Goal: Find specific page/section: Find specific page/section

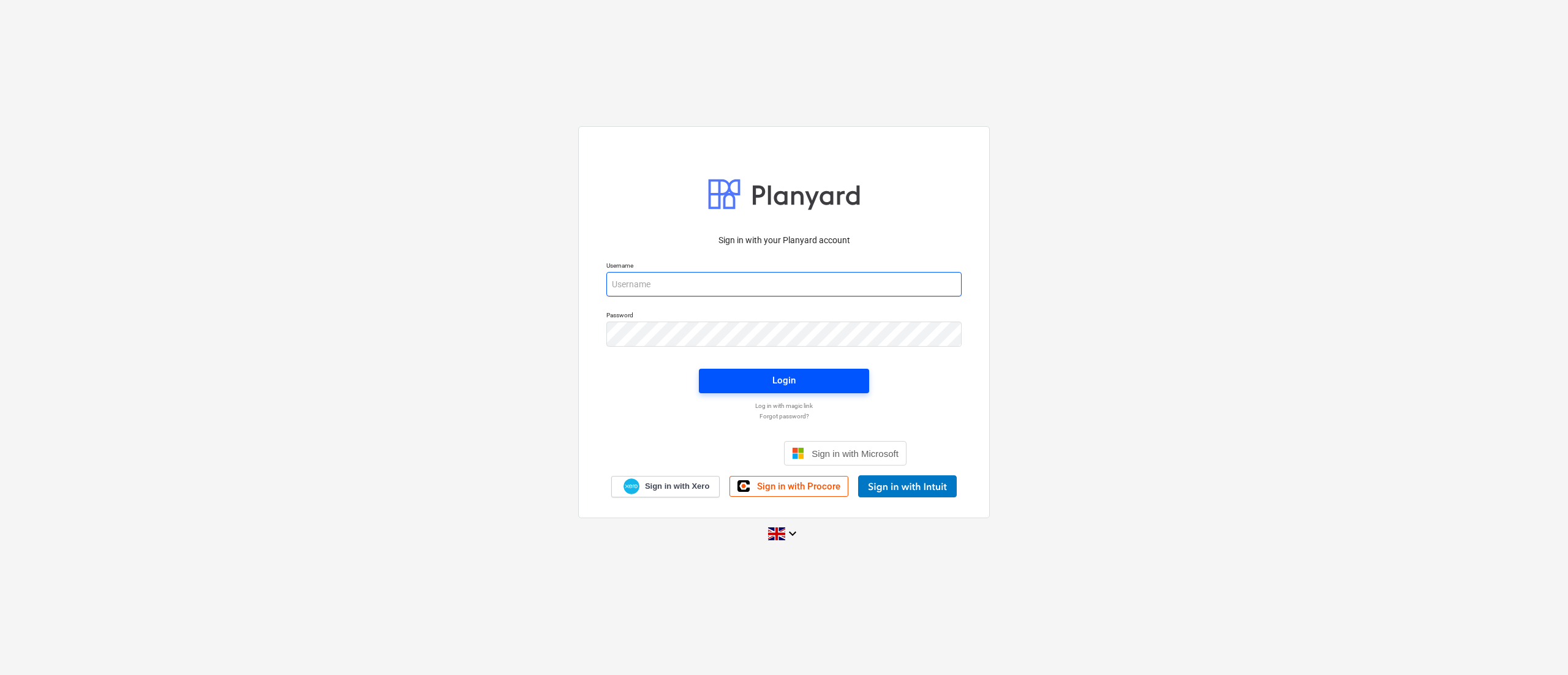
type input "[PERSON_NAME][EMAIL_ADDRESS][DOMAIN_NAME]"
click at [794, 370] on button "Login" at bounding box center [784, 381] width 170 height 25
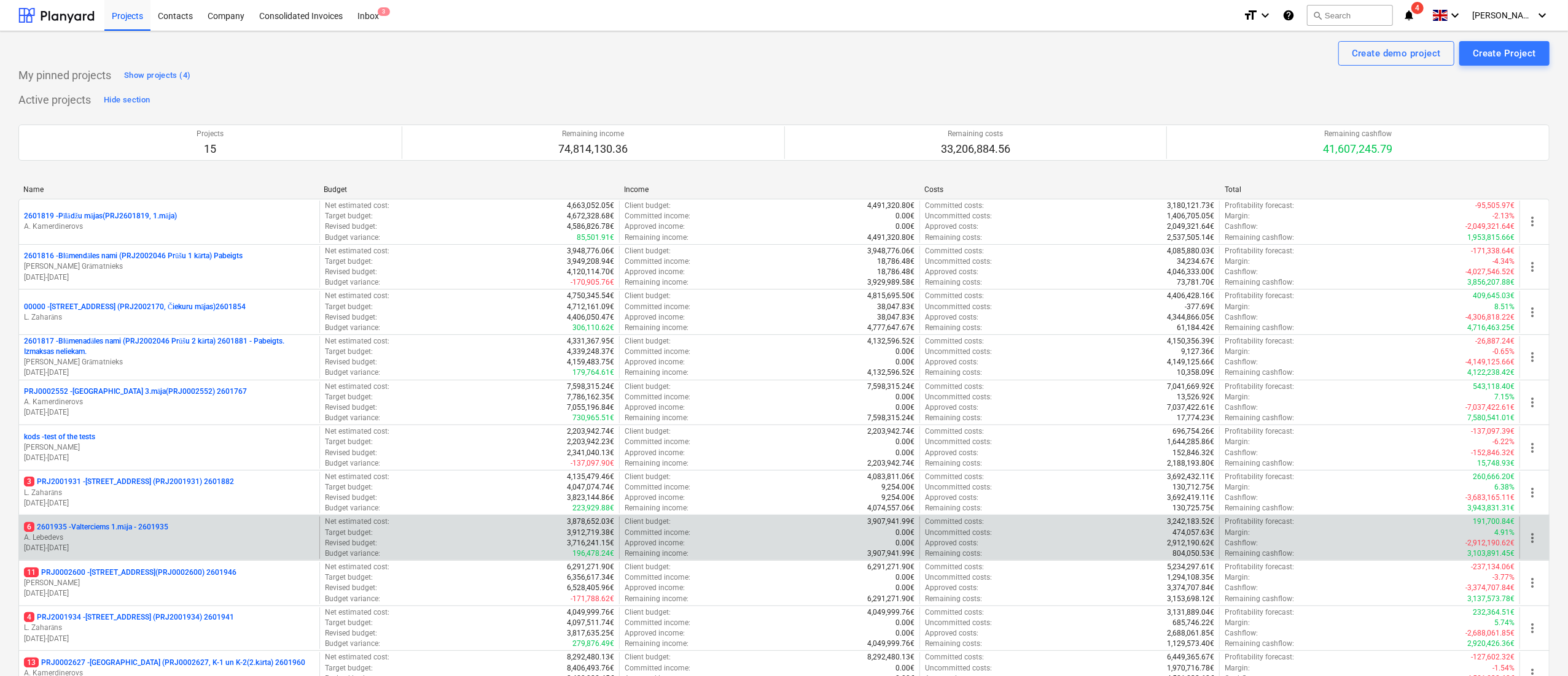
click at [62, 528] on p "6 2601935 - Valterciems 1.māja - 2601935" at bounding box center [96, 528] width 144 height 11
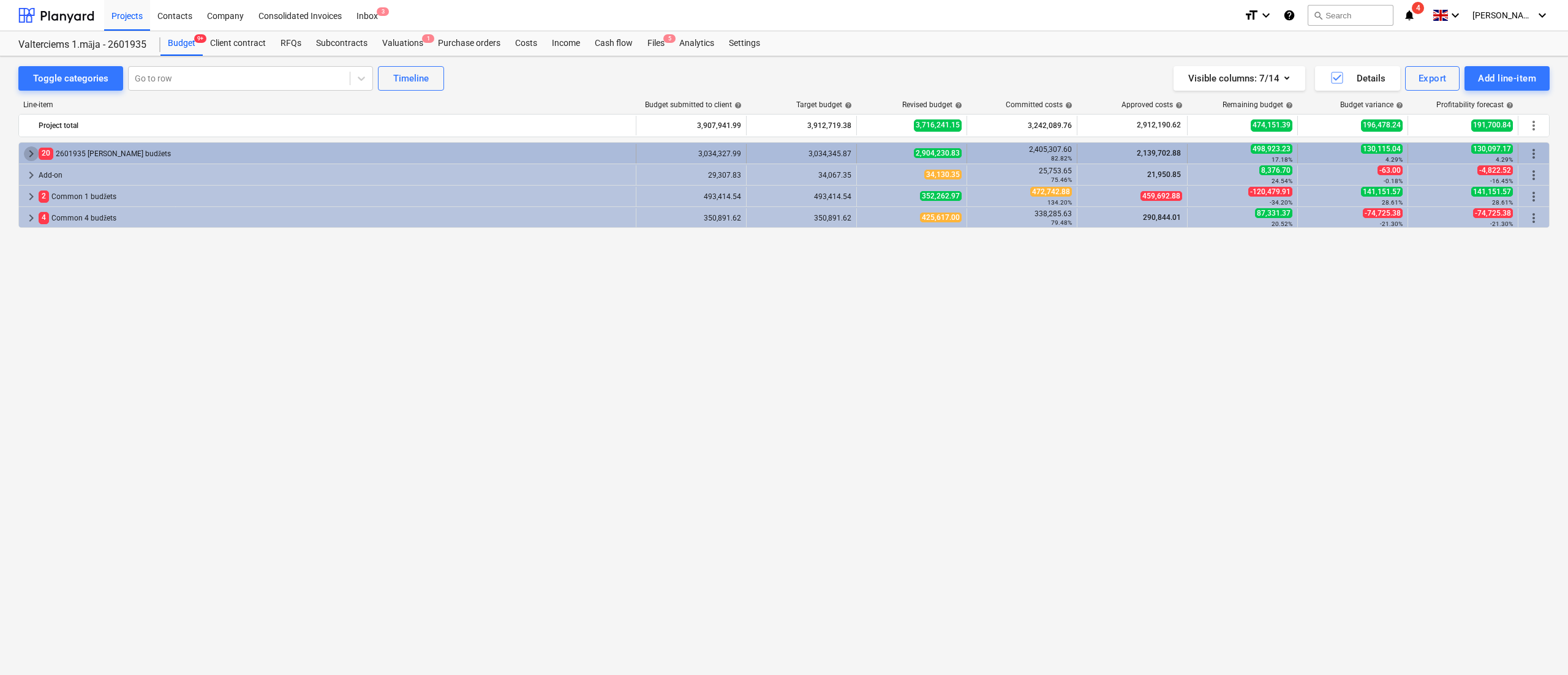
click at [37, 152] on span "keyboard_arrow_right" at bounding box center [31, 154] width 15 height 15
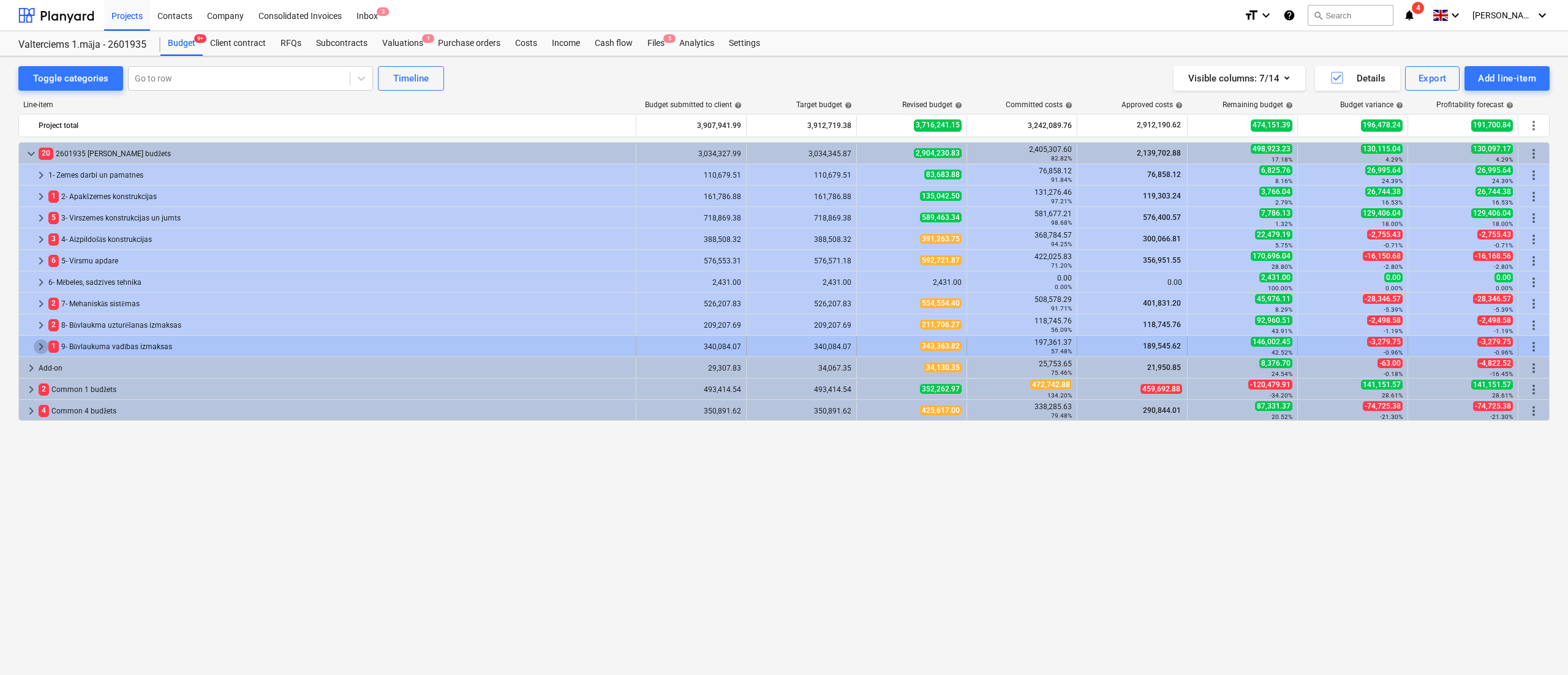
click at [36, 349] on span "keyboard_arrow_right" at bounding box center [41, 347] width 15 height 15
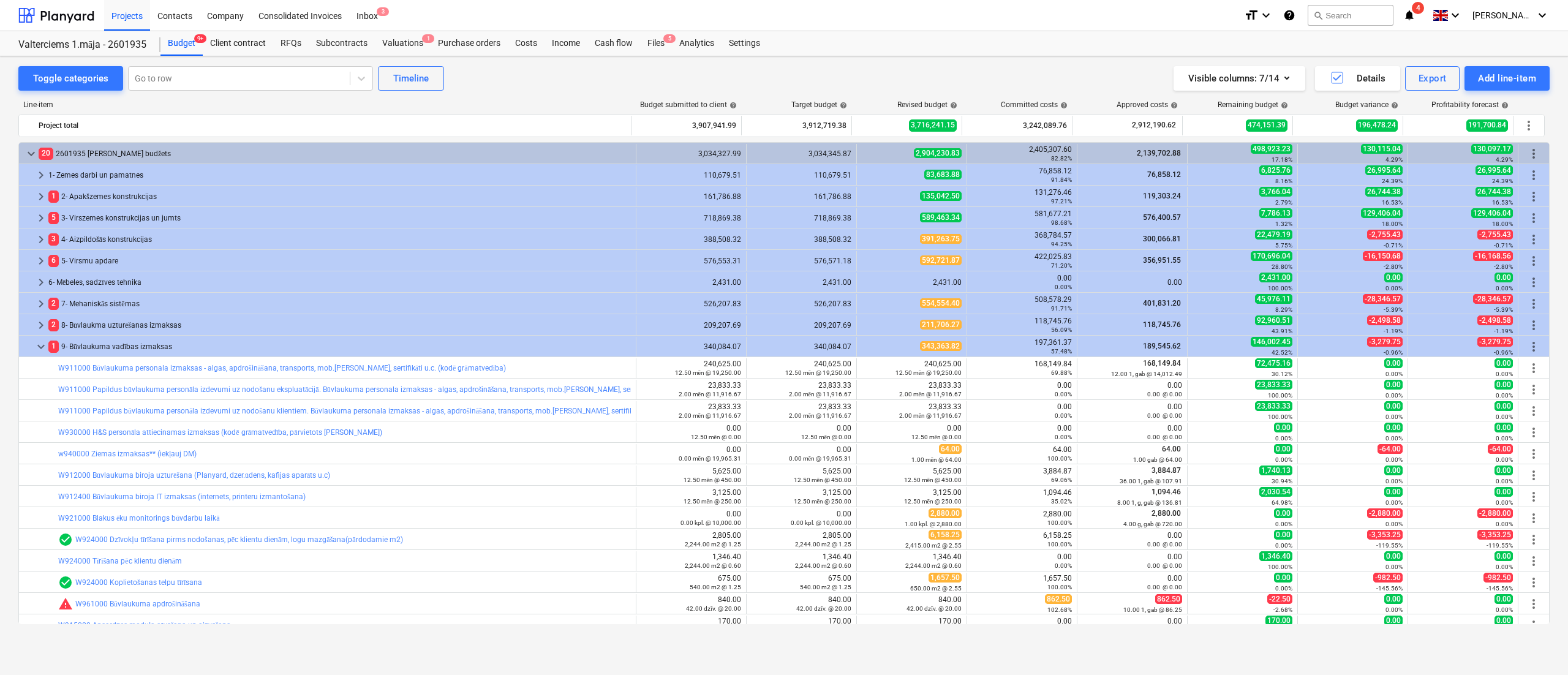
click at [917, 13] on div "Projects Contacts Company Consolidated Invoices Inbox 3" at bounding box center [669, 15] width 1130 height 31
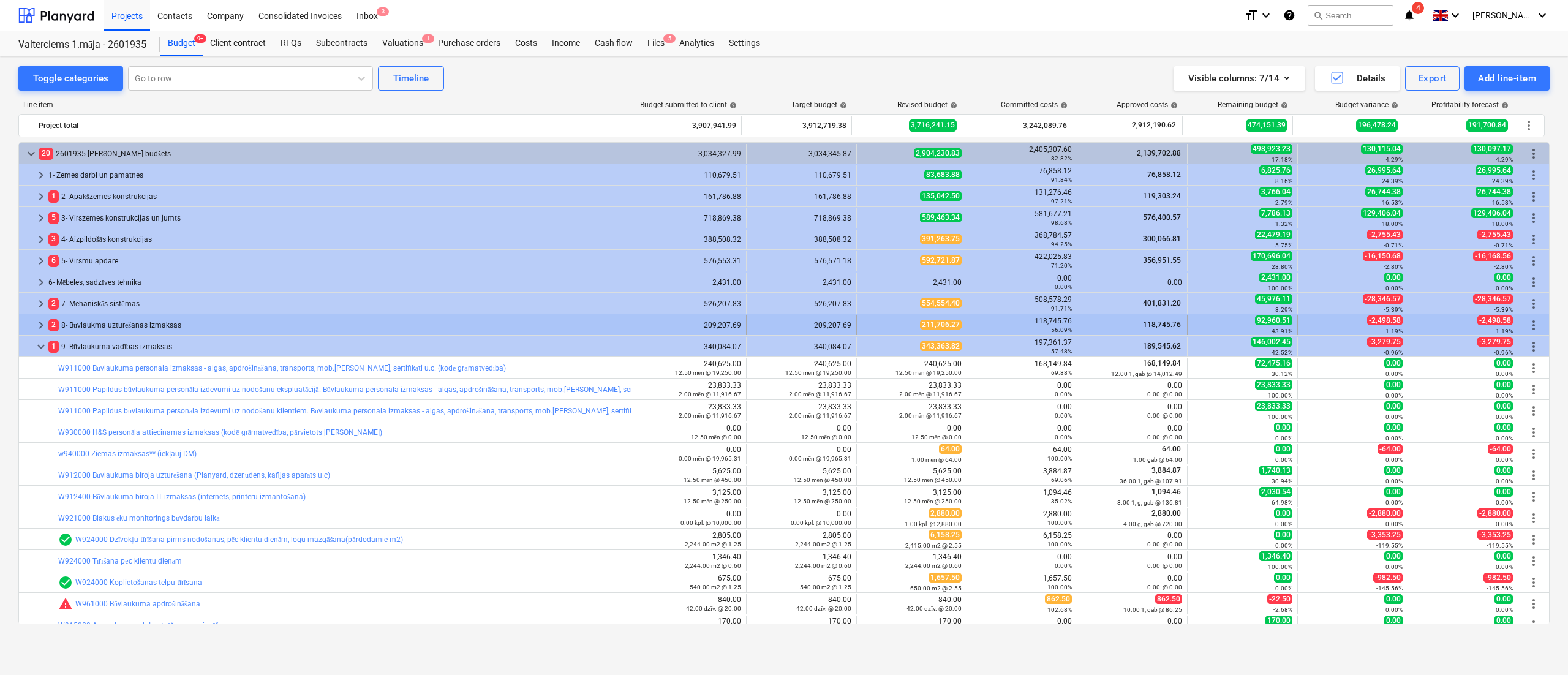
click at [111, 336] on div "2 8- Būvlaukma uzturēšanas izmaksas" at bounding box center [339, 326] width 583 height 20
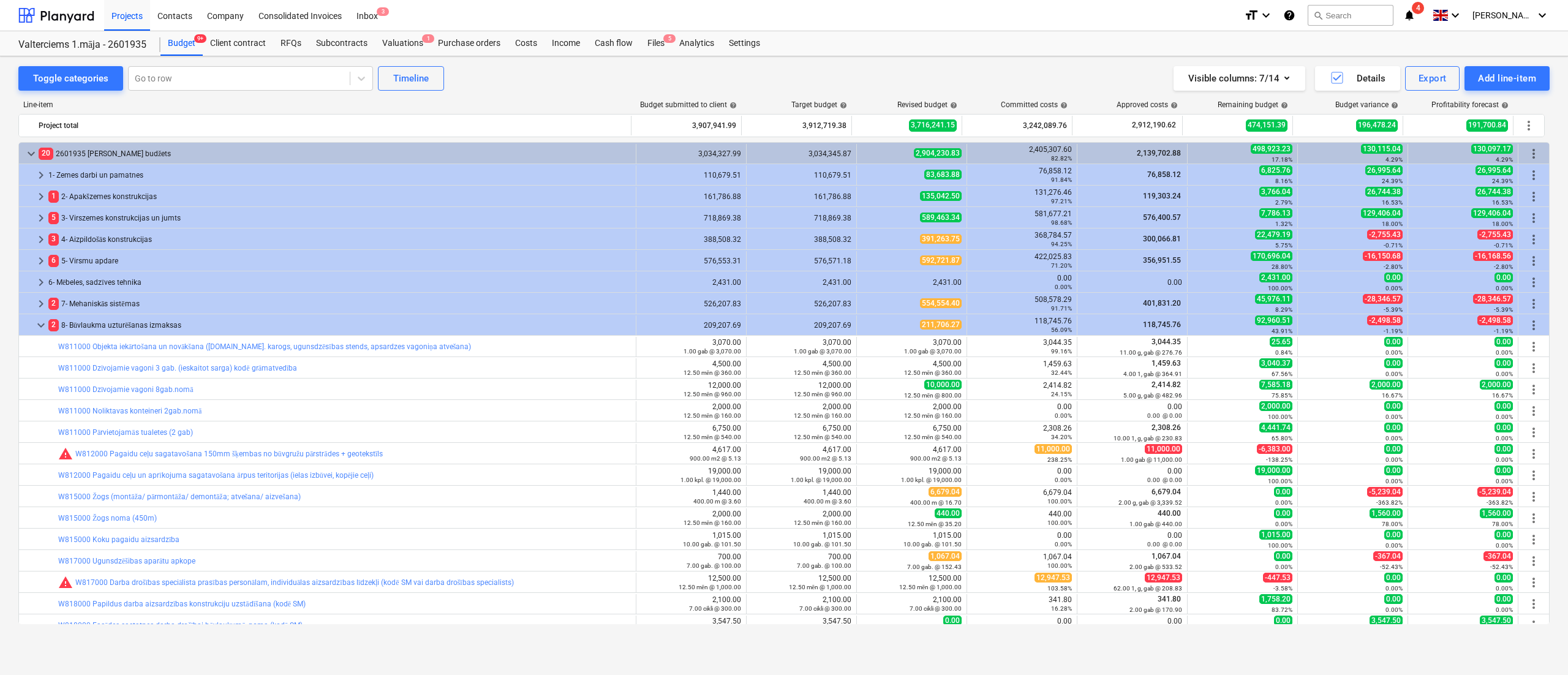
click at [115, 338] on div "bar_chart W811000 Objekta iekārtošana un novākšana ([DOMAIN_NAME]. karogs, ugun…" at bounding box center [345, 347] width 573 height 20
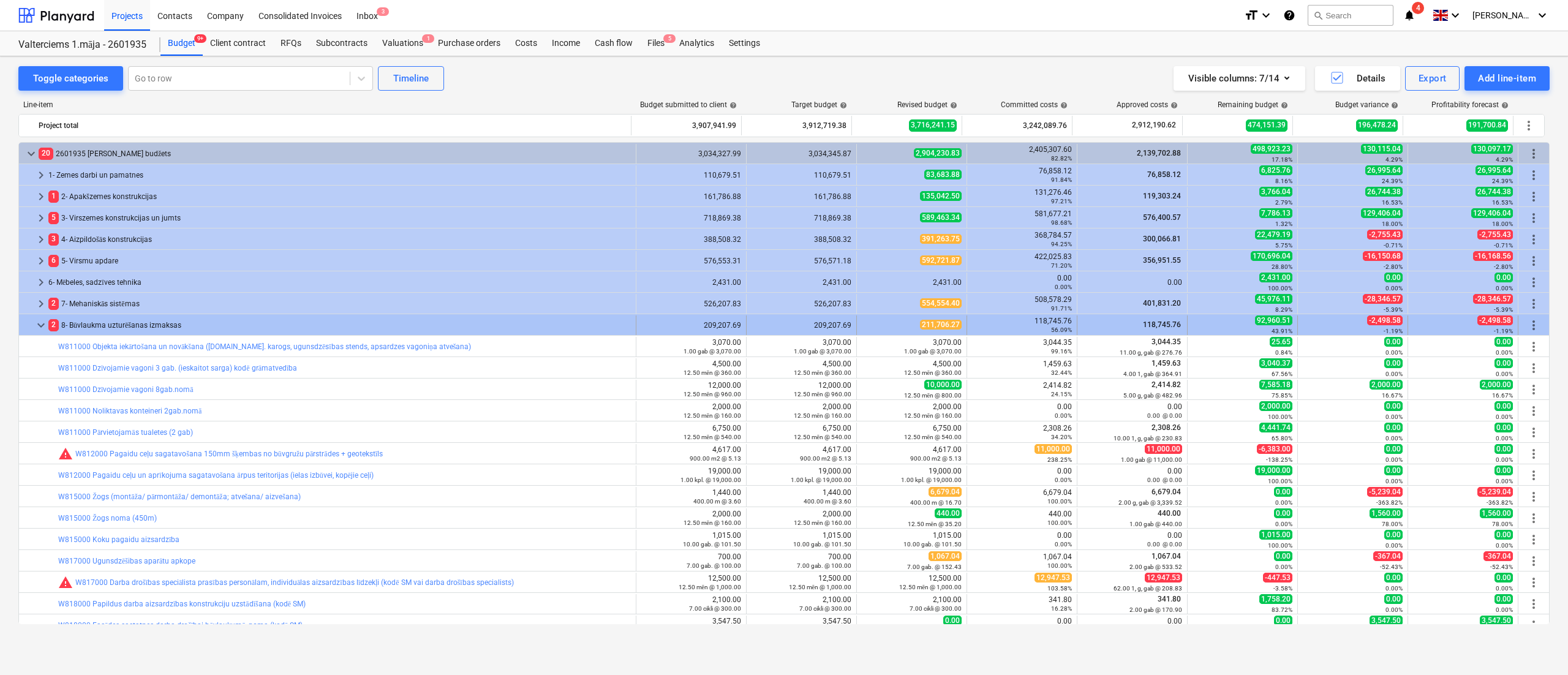
click at [39, 326] on span "keyboard_arrow_down" at bounding box center [41, 326] width 15 height 15
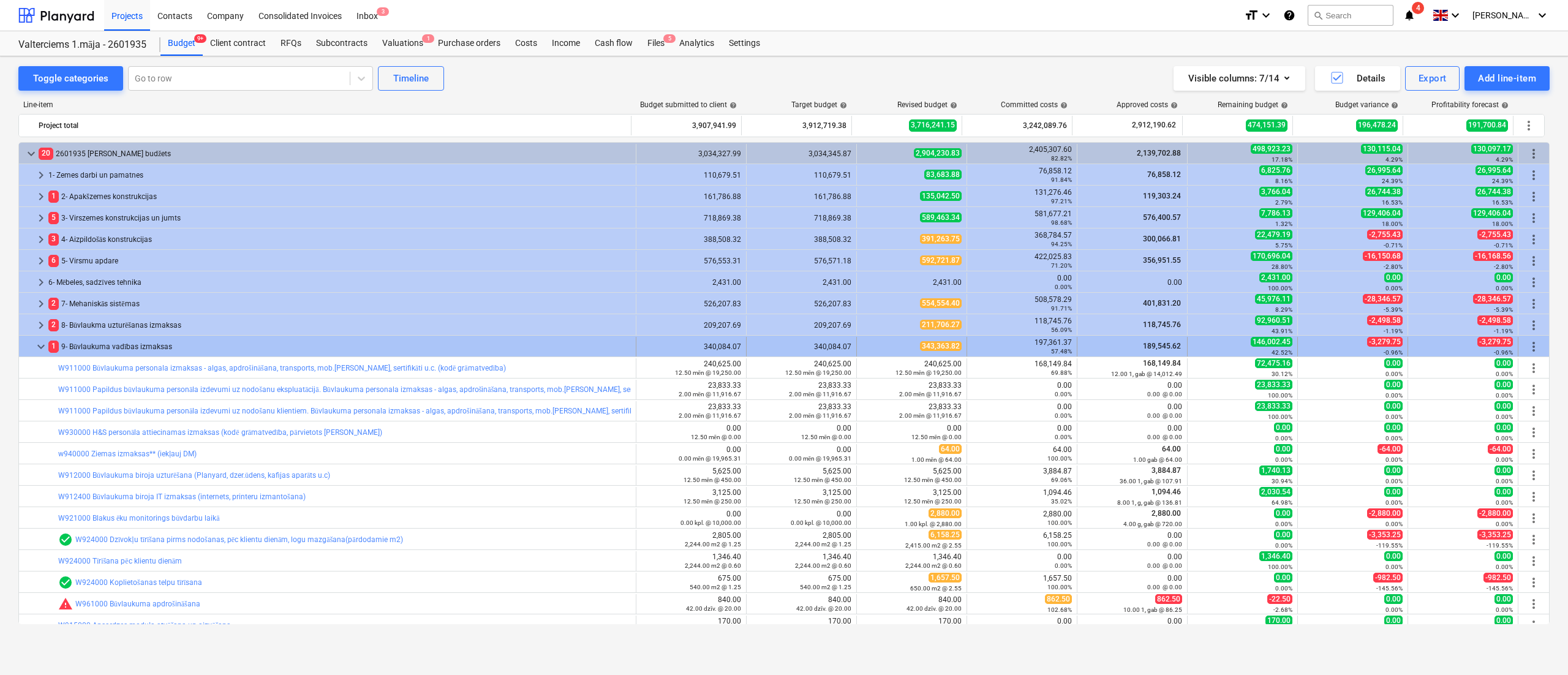
click at [109, 338] on div "1 9- Būvlaukuma vadības izmaksas" at bounding box center [339, 347] width 583 height 20
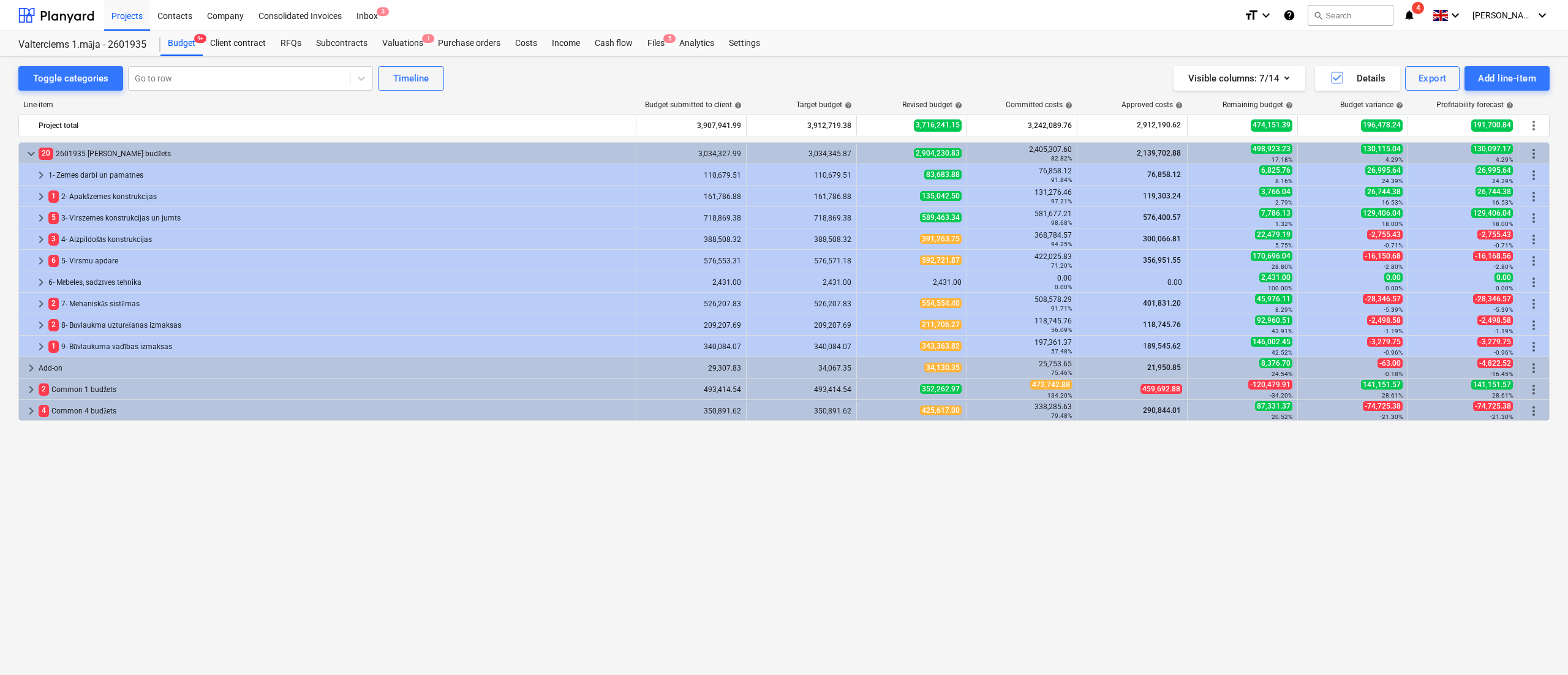
click at [109, 338] on div "1 9- Būvlaukuma vadības izmaksas" at bounding box center [339, 347] width 583 height 20
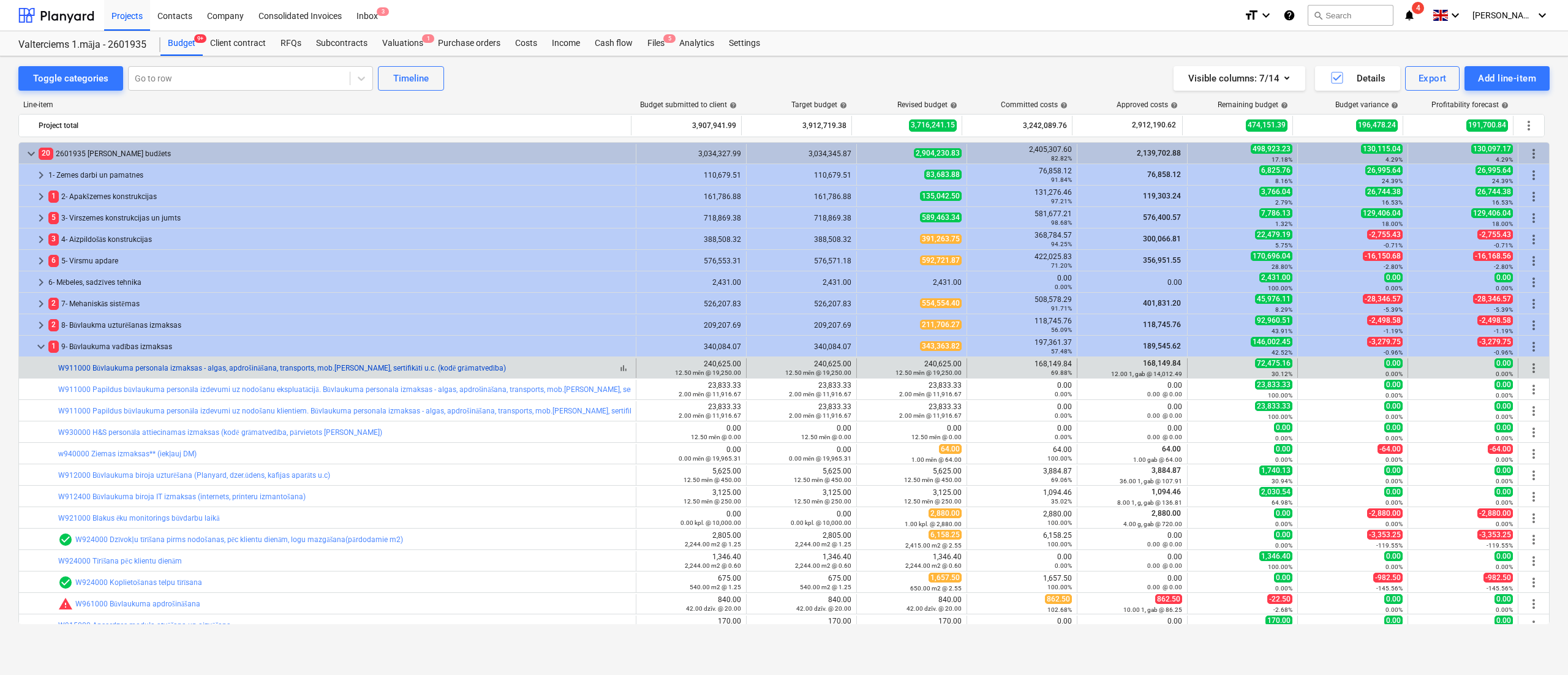
click at [166, 367] on link "W911000 Būvlaukuma personala izmaksas - algas, apdrošināšana, transports, mob.[…" at bounding box center [282, 368] width 448 height 9
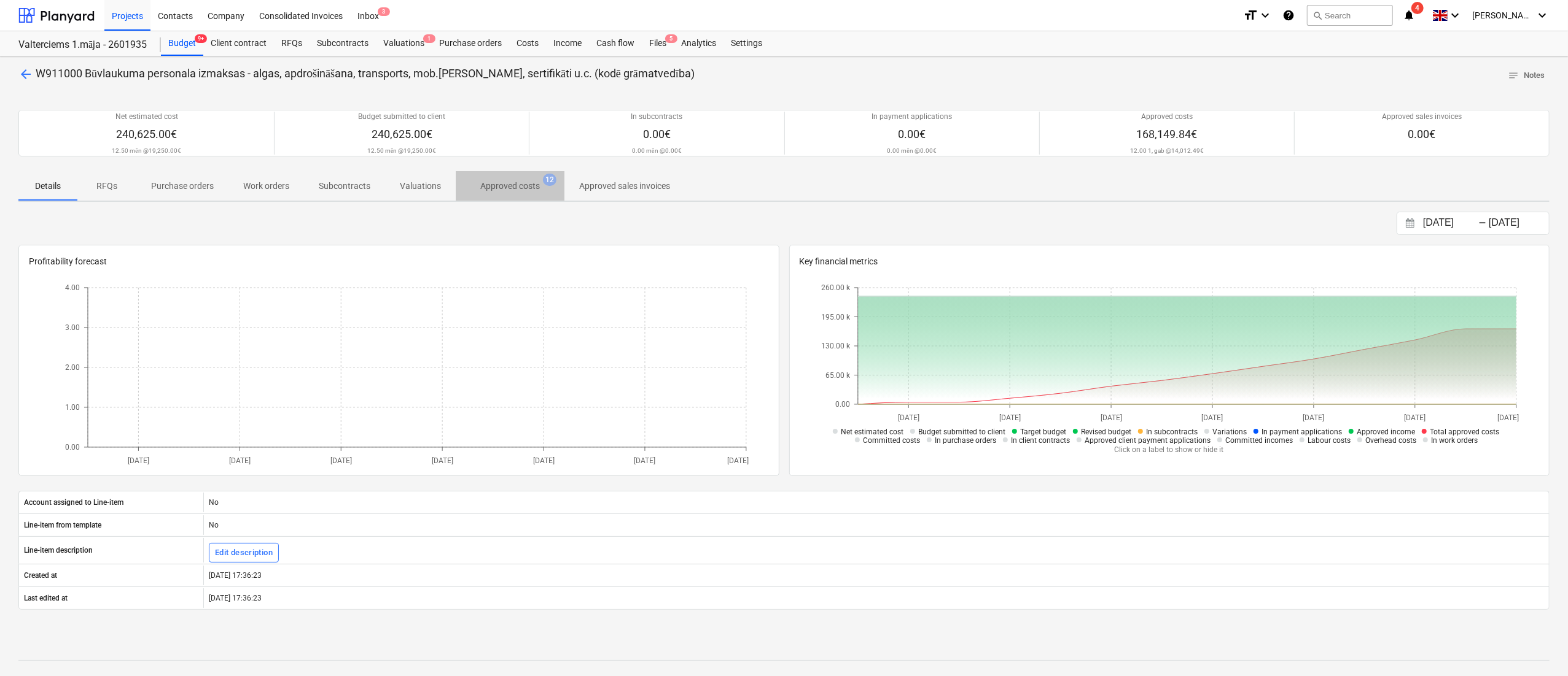
click at [511, 185] on p "Approved costs" at bounding box center [510, 186] width 60 height 13
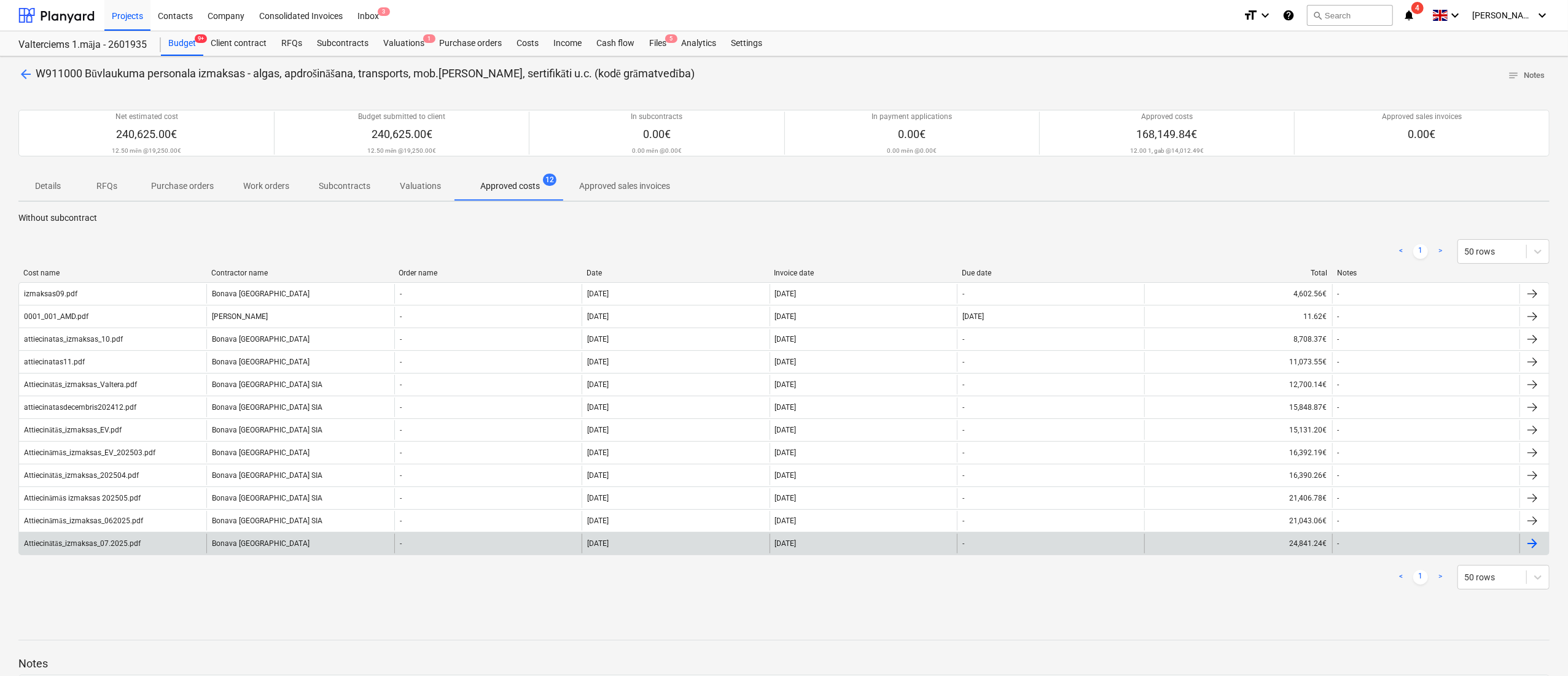
click at [226, 545] on div "Bonava [GEOGRAPHIC_DATA]" at bounding box center [300, 544] width 187 height 20
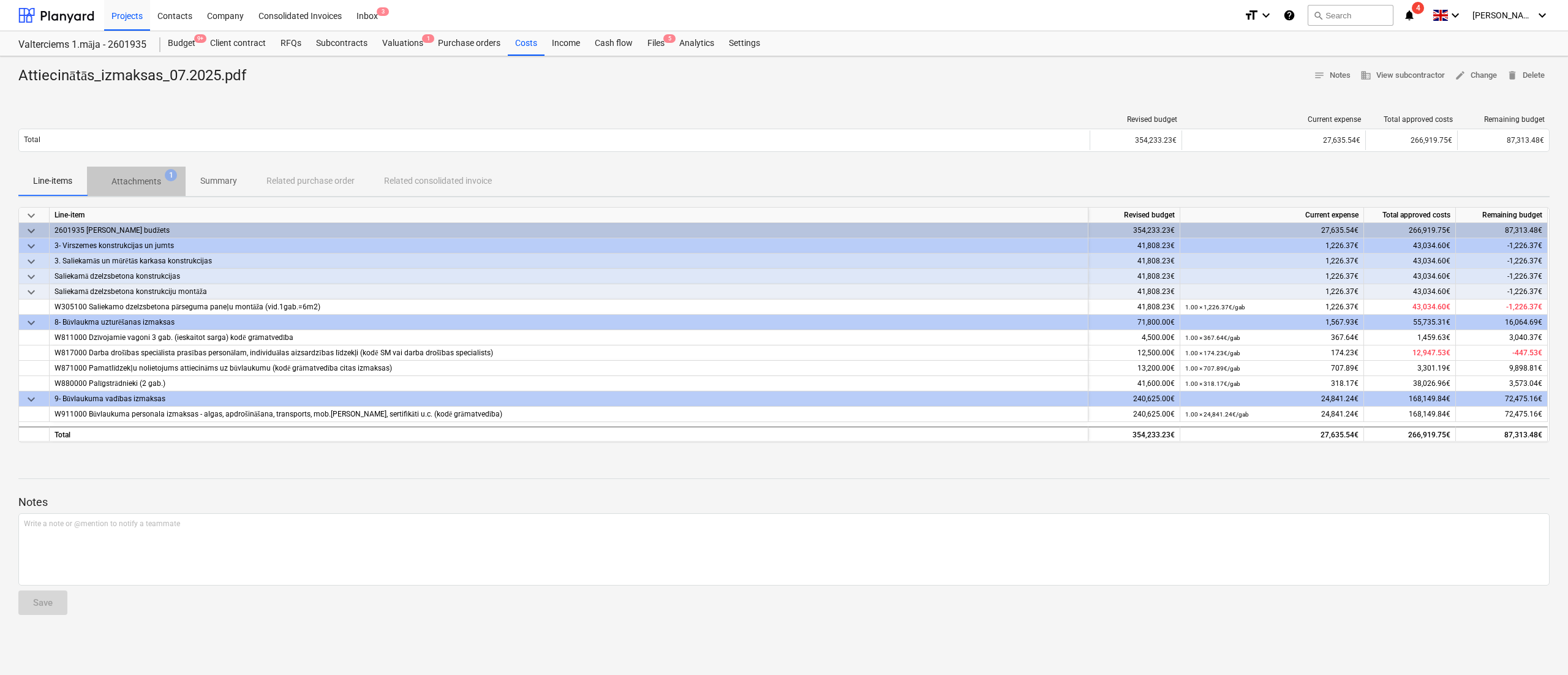
click at [136, 174] on span "Attachments 1" at bounding box center [136, 181] width 99 height 22
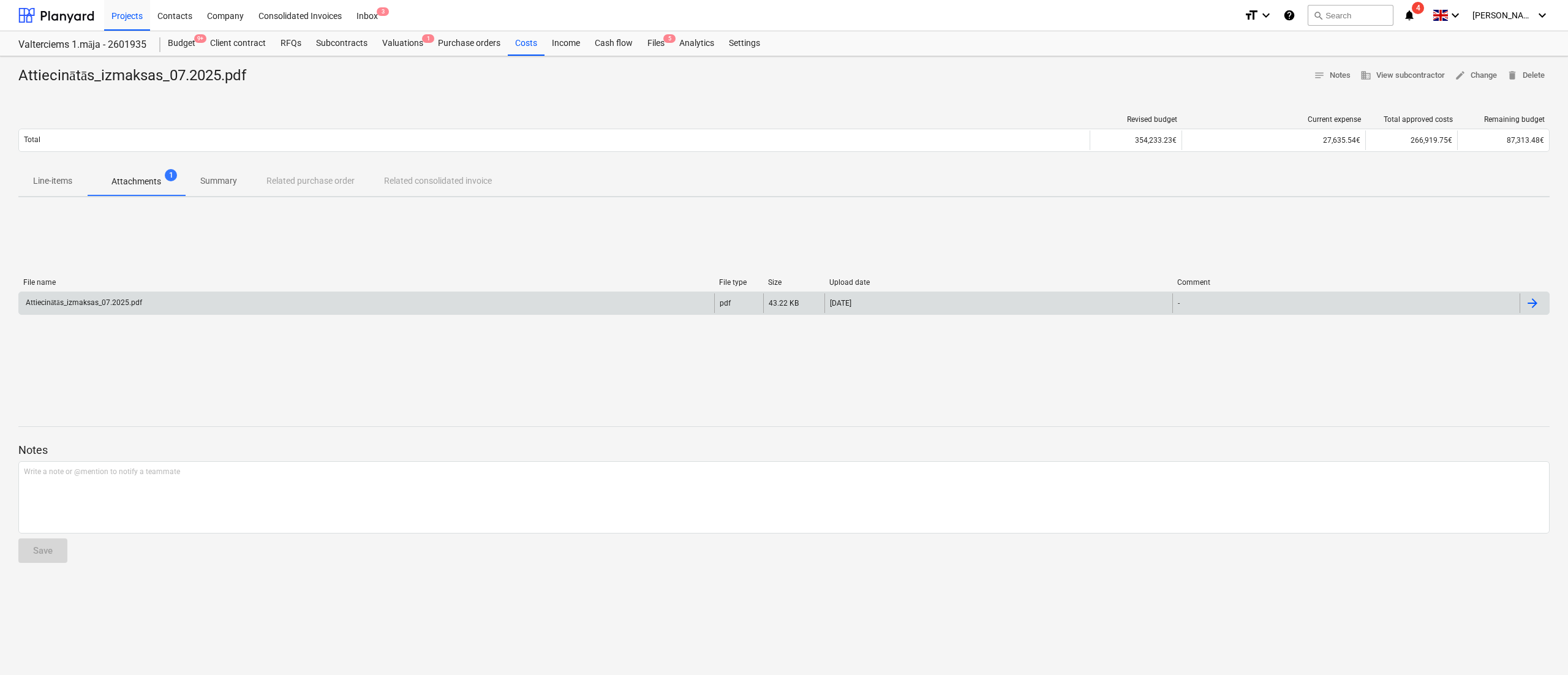
click at [96, 309] on div "Attiecinātās_izmaksas_07.2025.pdf" at bounding box center [366, 304] width 695 height 20
